Goal: Information Seeking & Learning: Learn about a topic

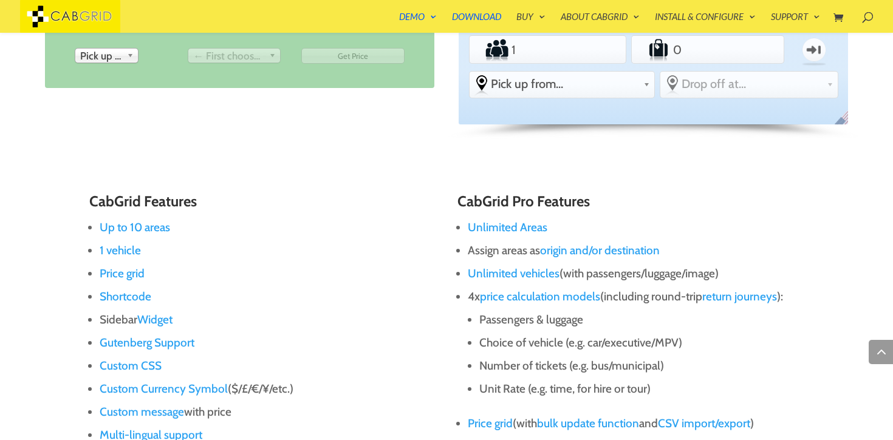
scroll to position [648, 0]
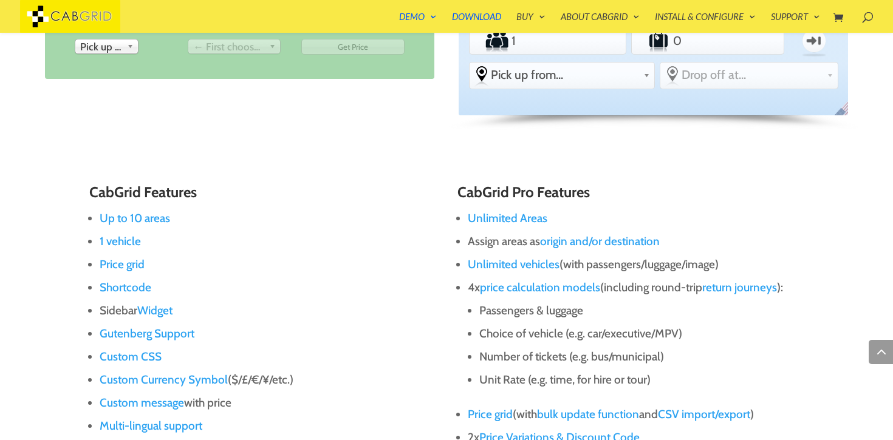
click at [510, 219] on link "Unlimited Areas" at bounding box center [508, 218] width 80 height 14
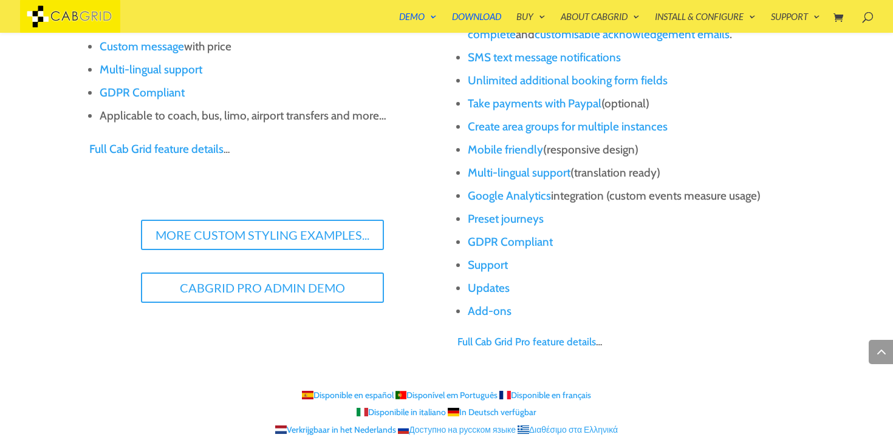
scroll to position [1516, 0]
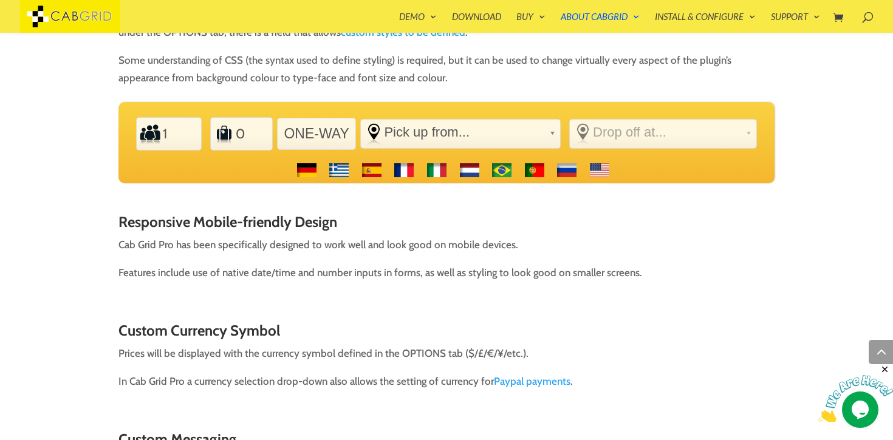
scroll to position [3443, 0]
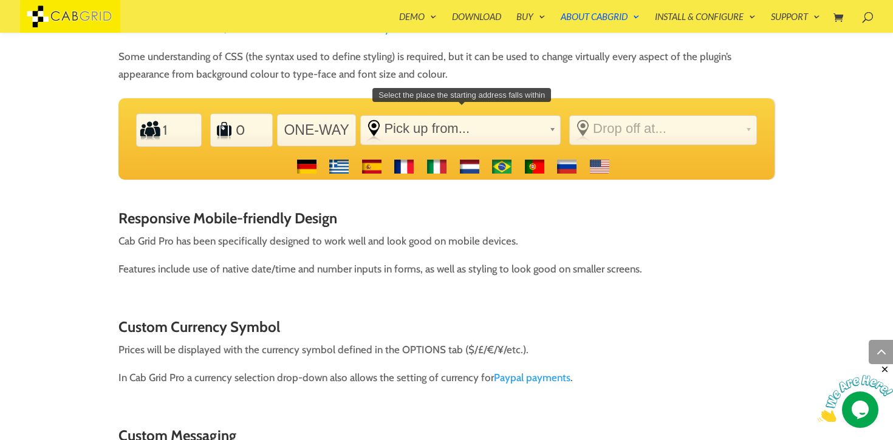
click at [430, 121] on span "Pick up from..." at bounding box center [464, 129] width 160 height 16
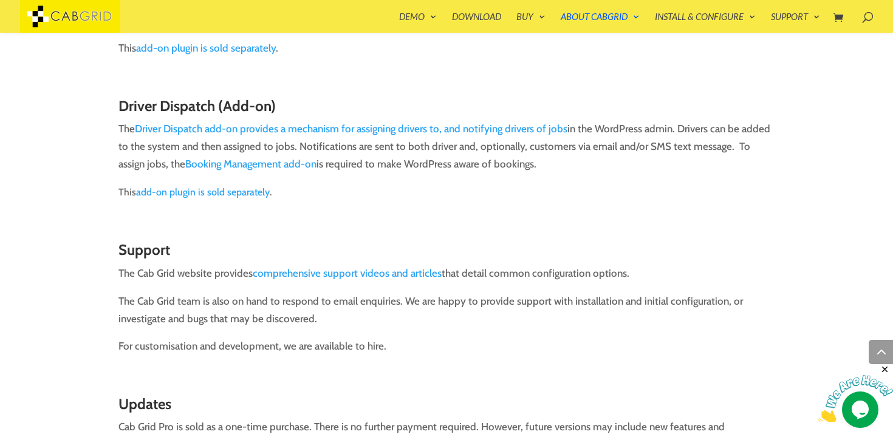
scroll to position [5915, 0]
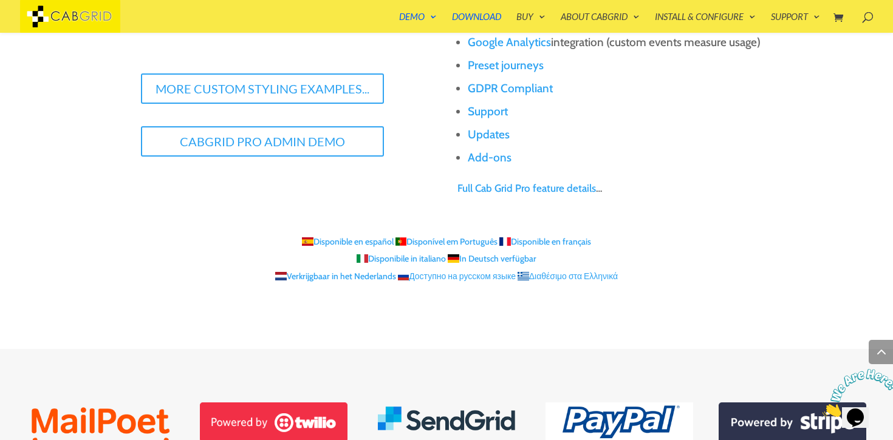
scroll to position [1411, 0]
